Goal: Navigation & Orientation: Find specific page/section

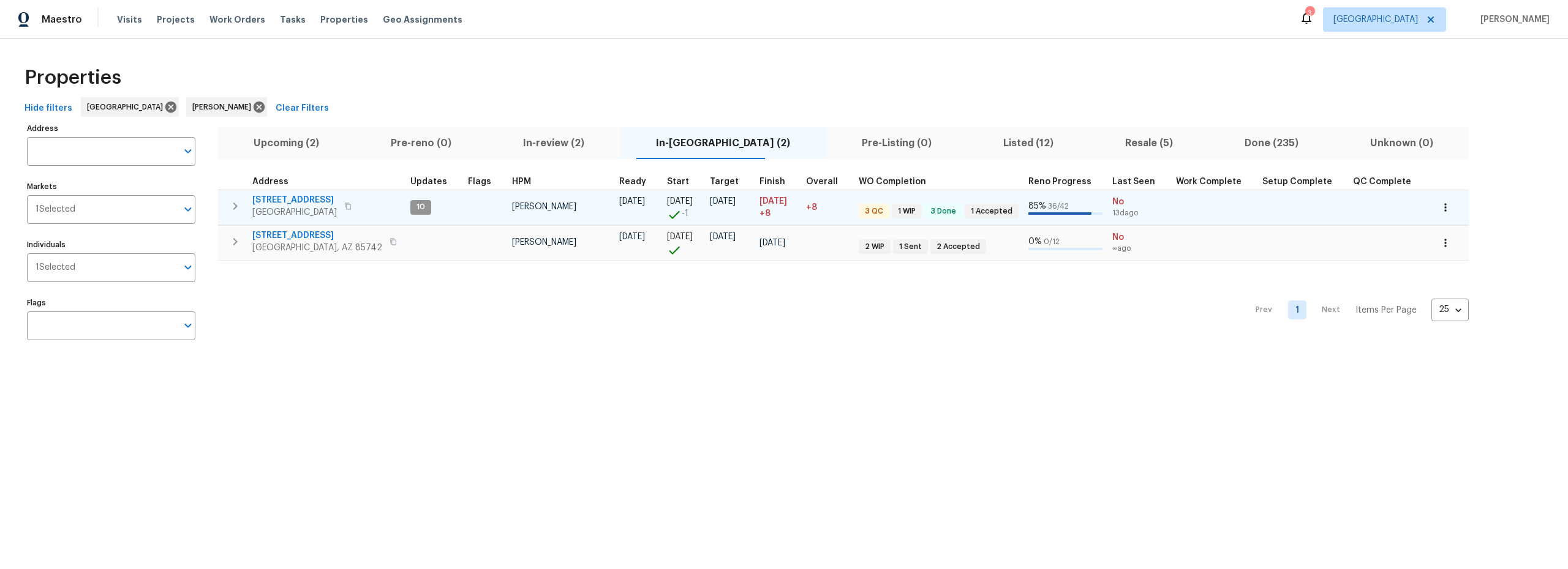
drag, startPoint x: 411, startPoint y: 209, endPoint x: 421, endPoint y: 209, distance: 10.0
click at [412, 209] on span "10" at bounding box center [421, 207] width 19 height 10
click at [287, 201] on span "1917 W Saxony Rd" at bounding box center [295, 200] width 85 height 12
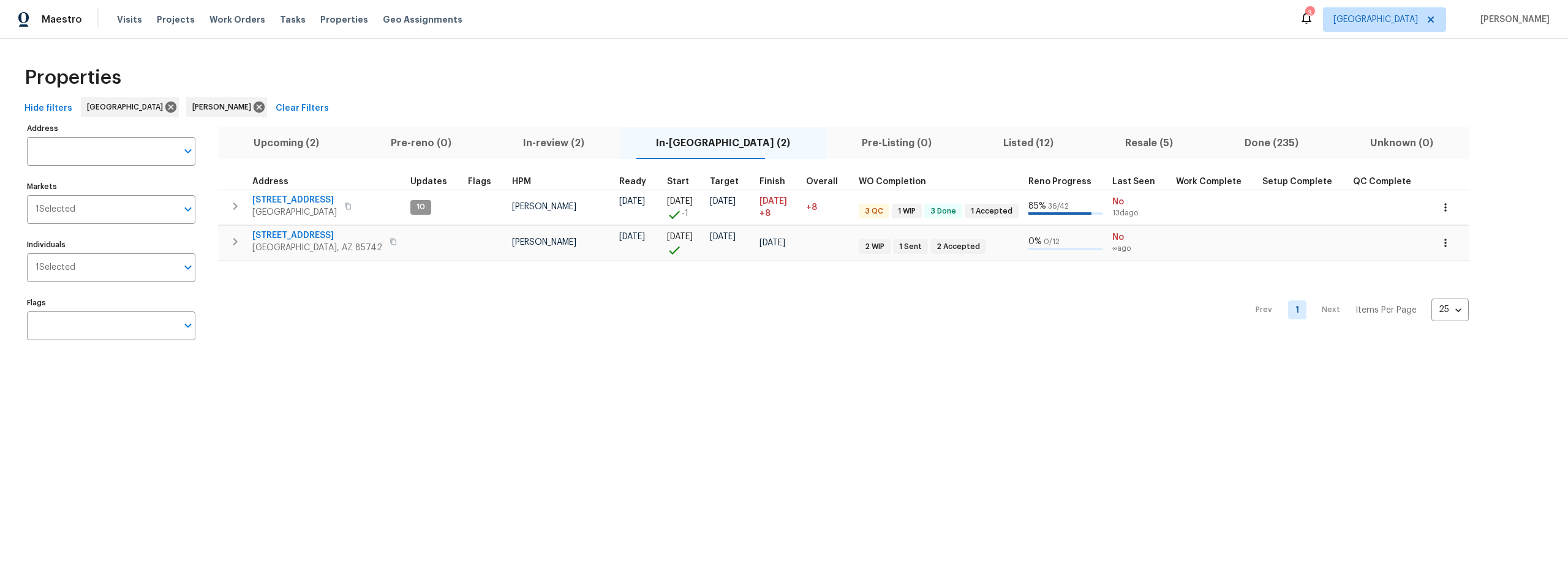
click at [1108, 143] on span "Resale (5)" at bounding box center [1148, 143] width 105 height 17
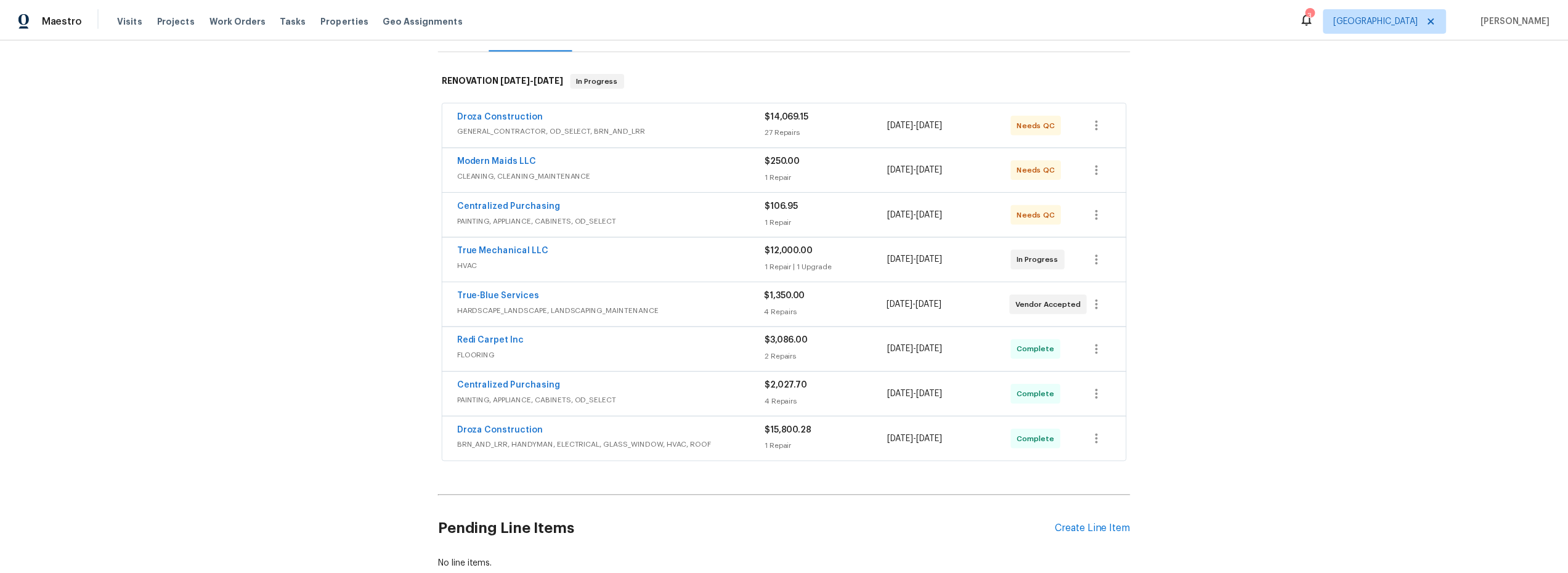
scroll to position [177, 0]
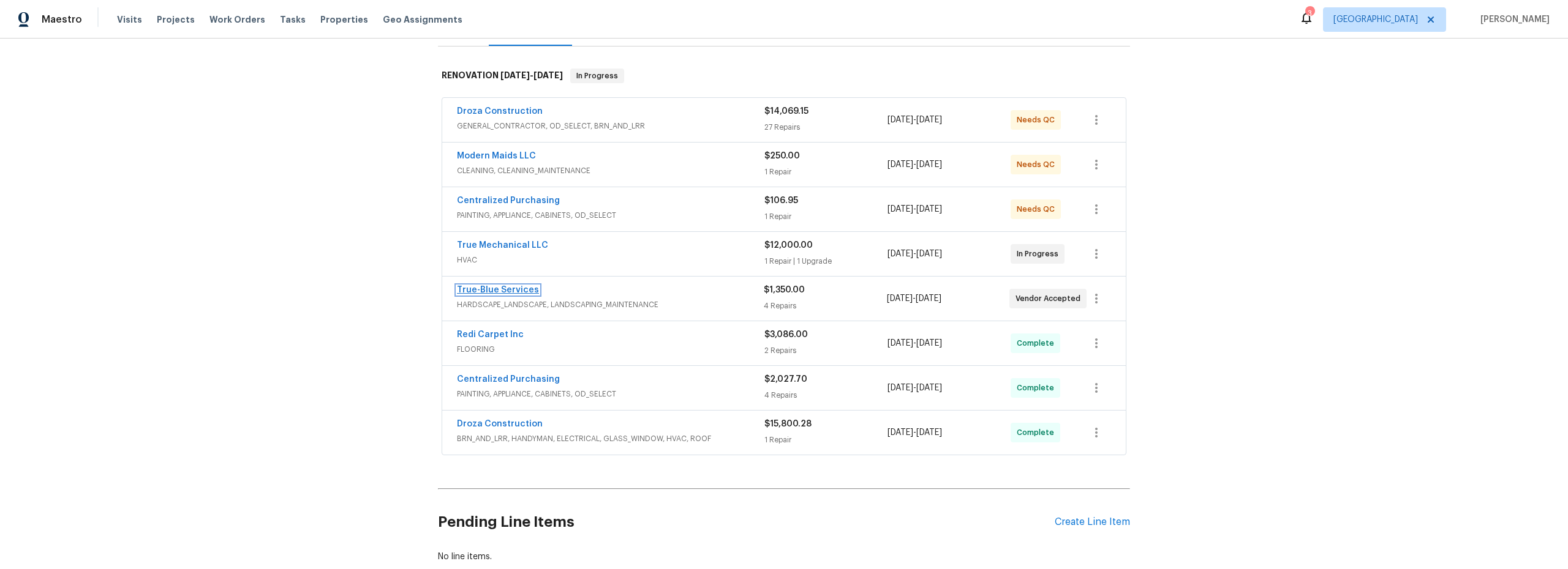
click at [519, 287] on link "True-Blue Services" at bounding box center [498, 290] width 82 height 8
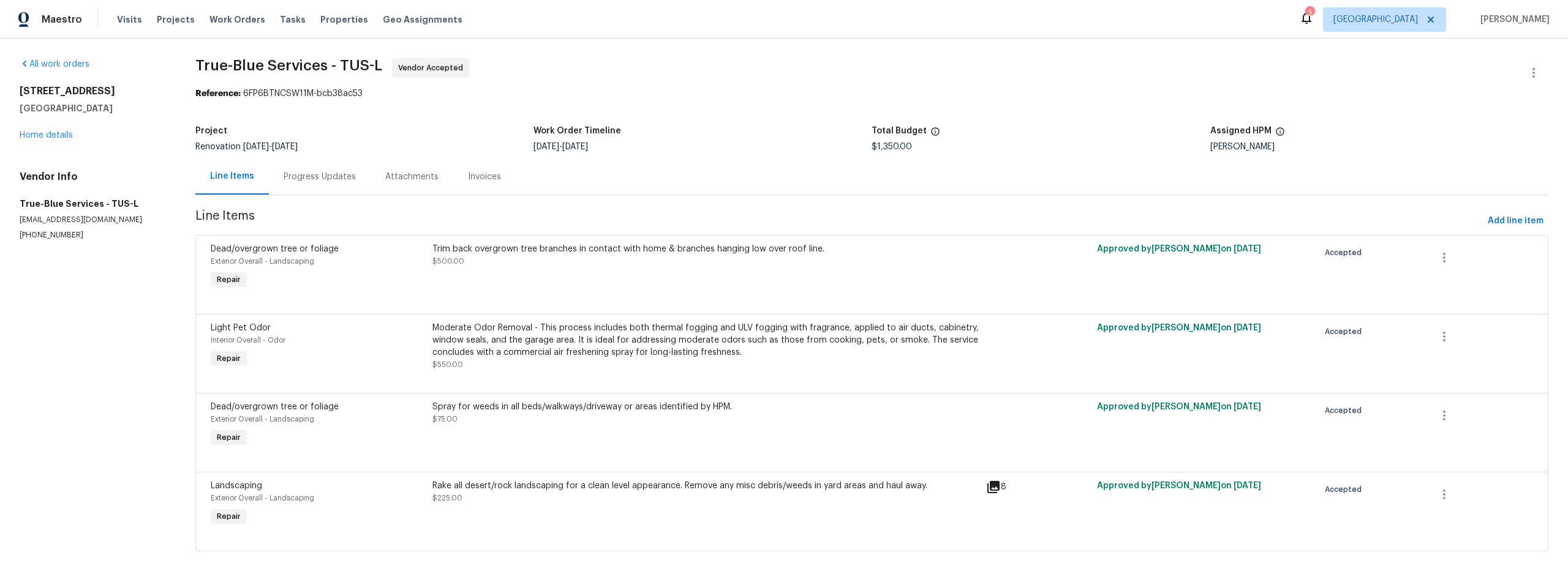
click at [337, 180] on div "Progress Updates" at bounding box center [319, 177] width 72 height 12
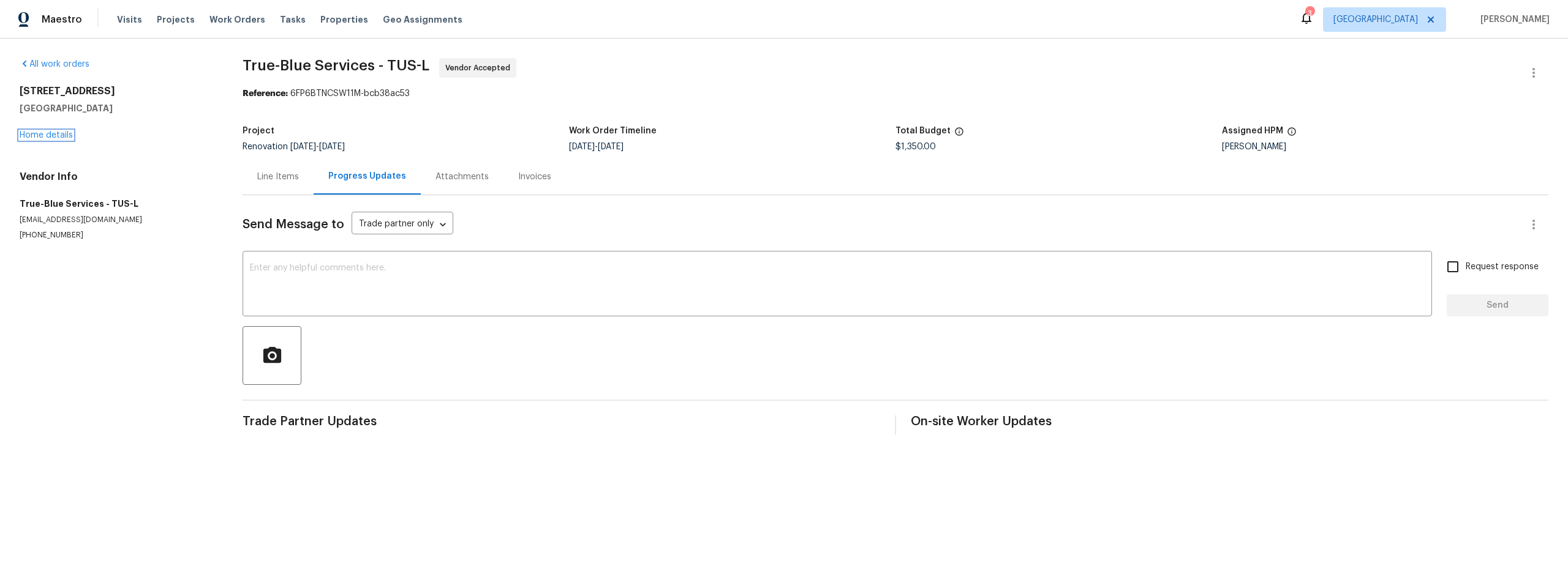
click at [69, 139] on div "1917 W Saxony Rd Tucson, AZ 85713 Home details" at bounding box center [116, 113] width 193 height 57
click at [49, 137] on link "Home details" at bounding box center [46, 135] width 53 height 8
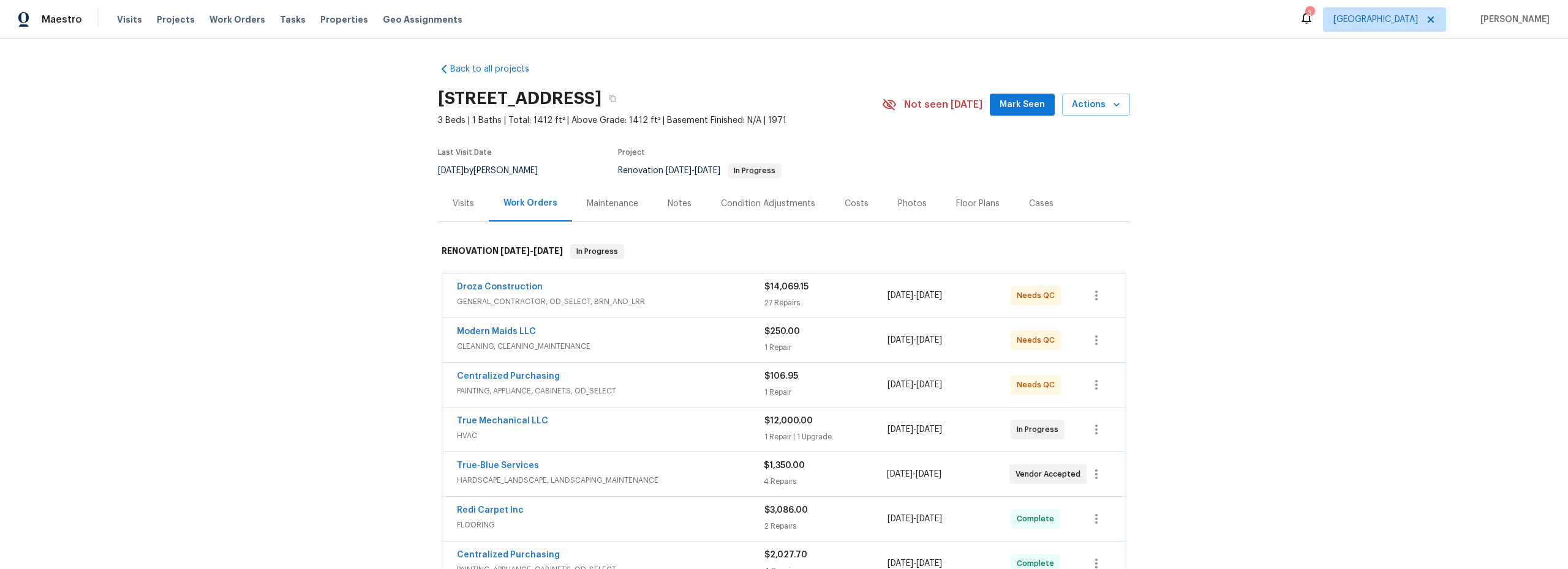
click at [676, 202] on div "Notes" at bounding box center [679, 204] width 24 height 12
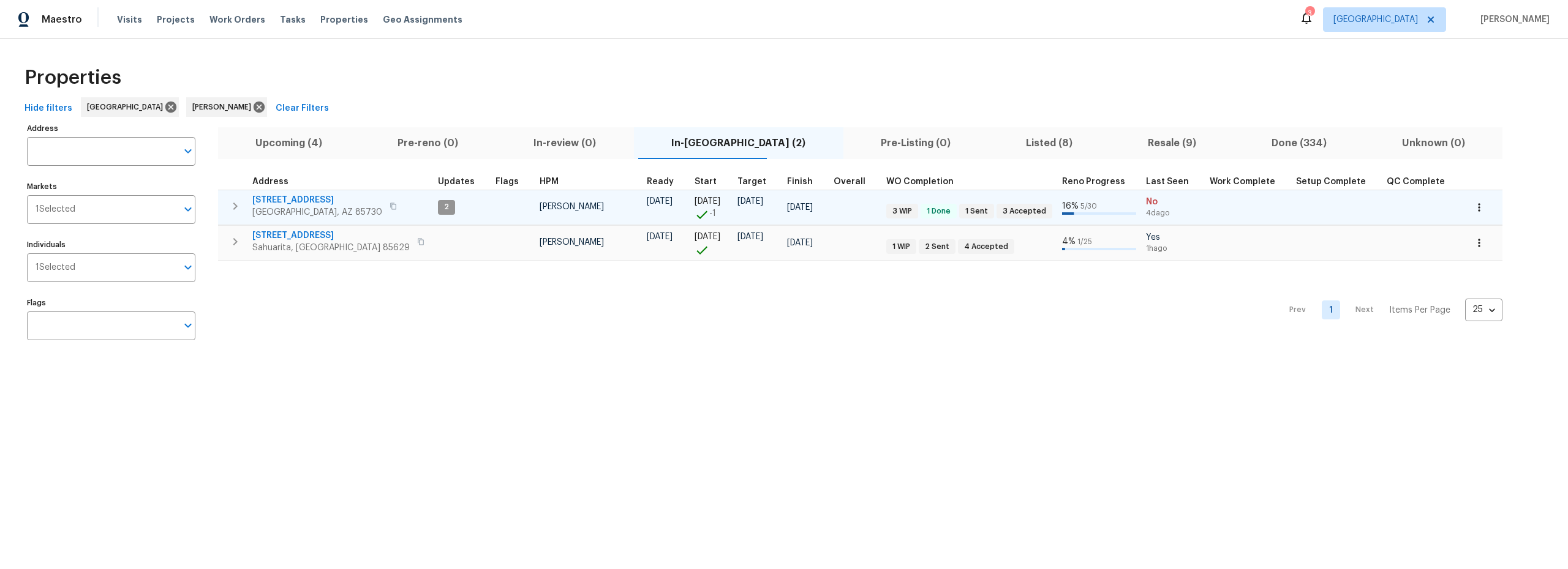
click at [296, 198] on span "8558 E Ruby Dr" at bounding box center [317, 200] width 130 height 12
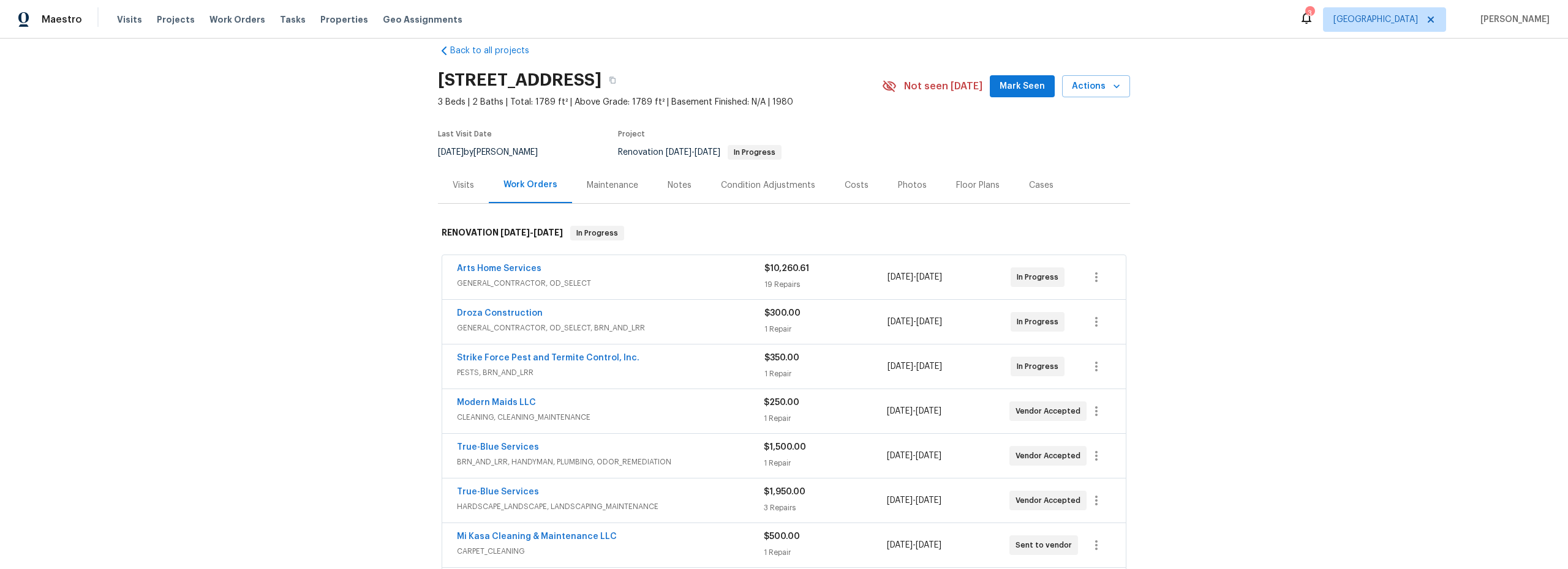
scroll to position [16, 0]
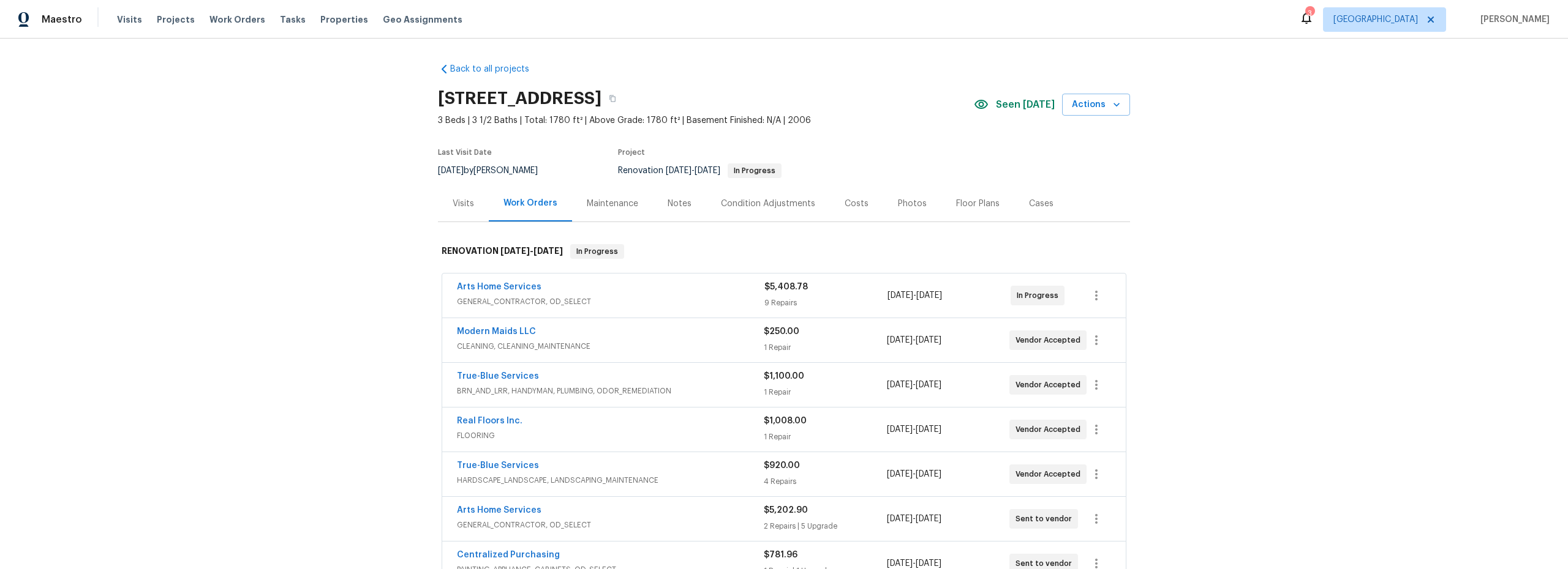
click at [848, 204] on div "Costs" at bounding box center [856, 204] width 24 height 12
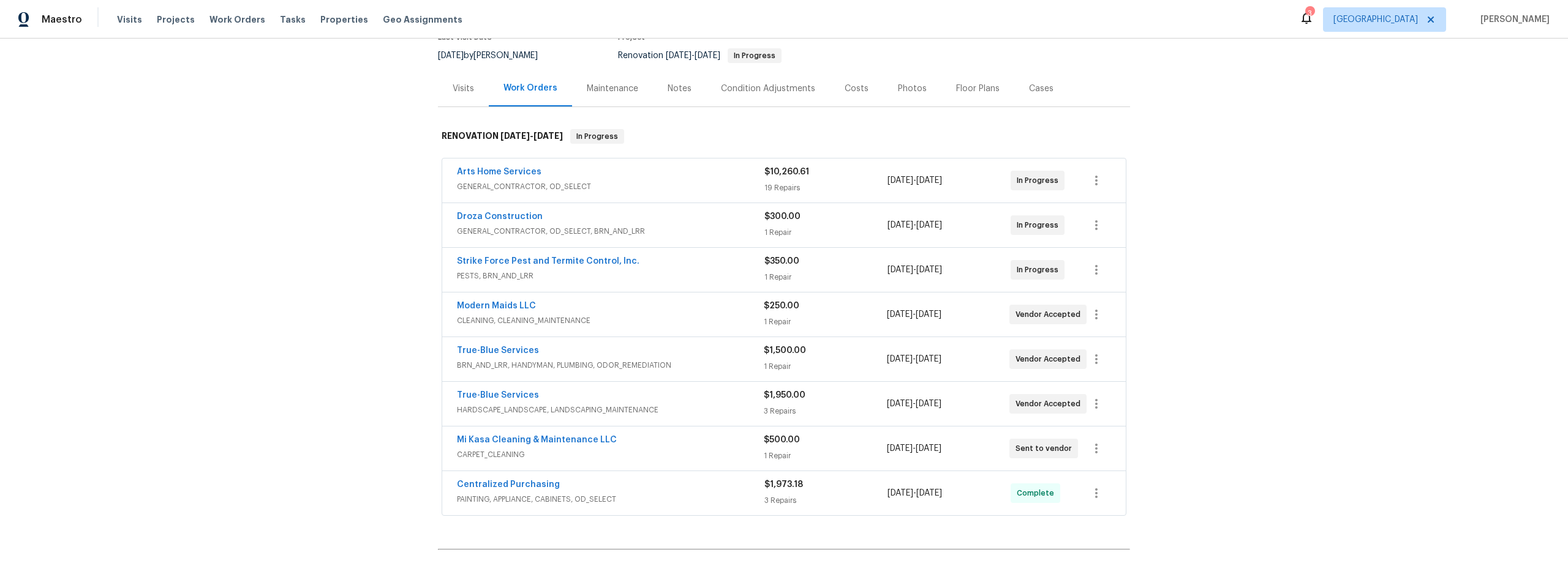
scroll to position [127, 0]
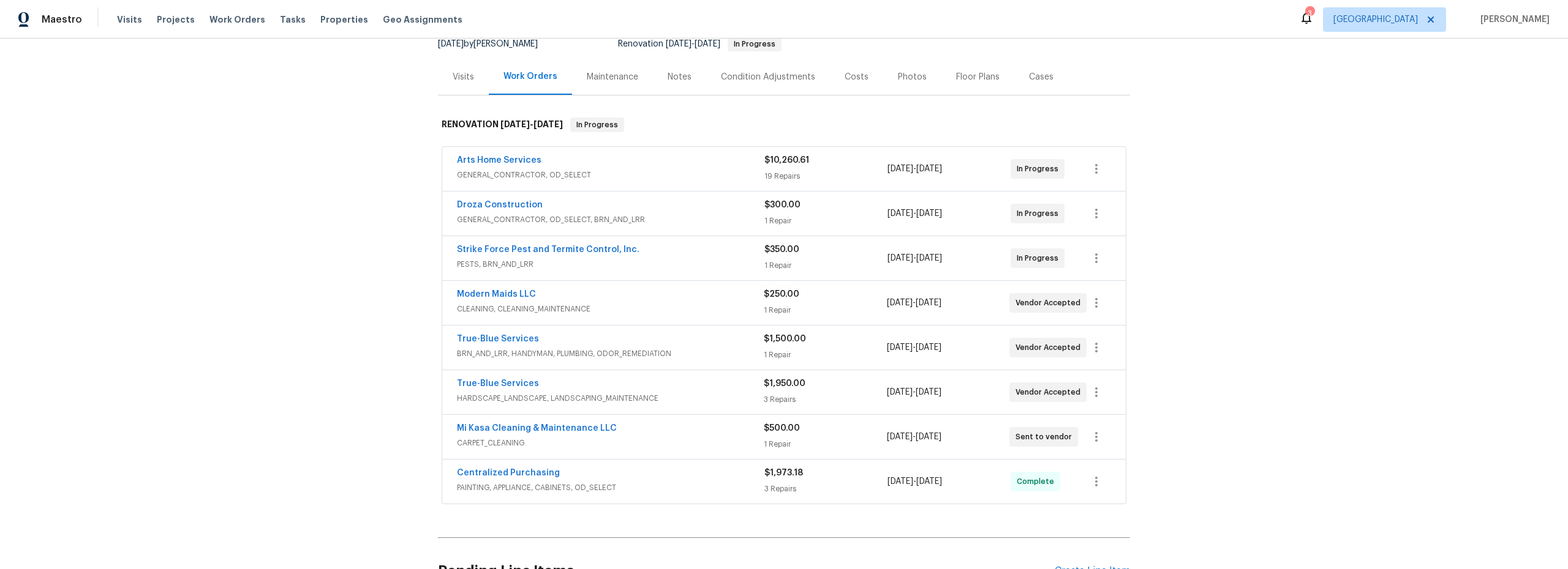
click at [726, 180] on span "GENERAL_CONTRACTOR, OD_SELECT" at bounding box center [610, 175] width 307 height 12
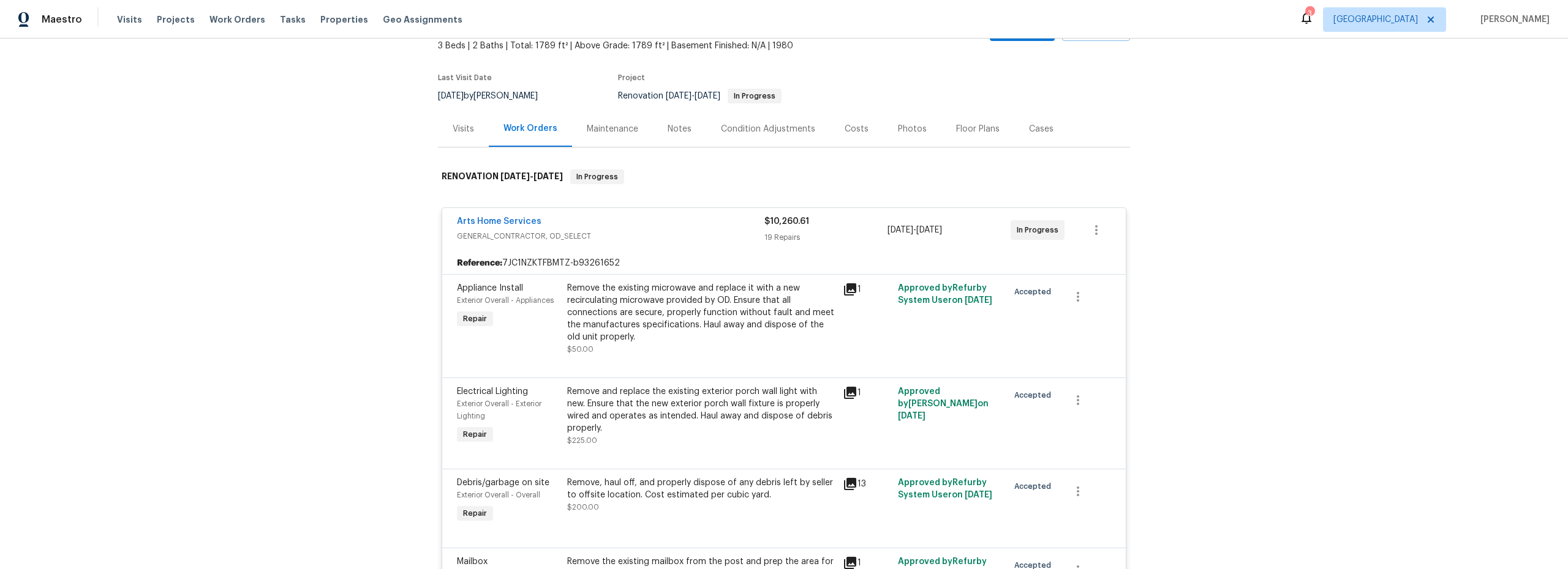
scroll to position [0, 0]
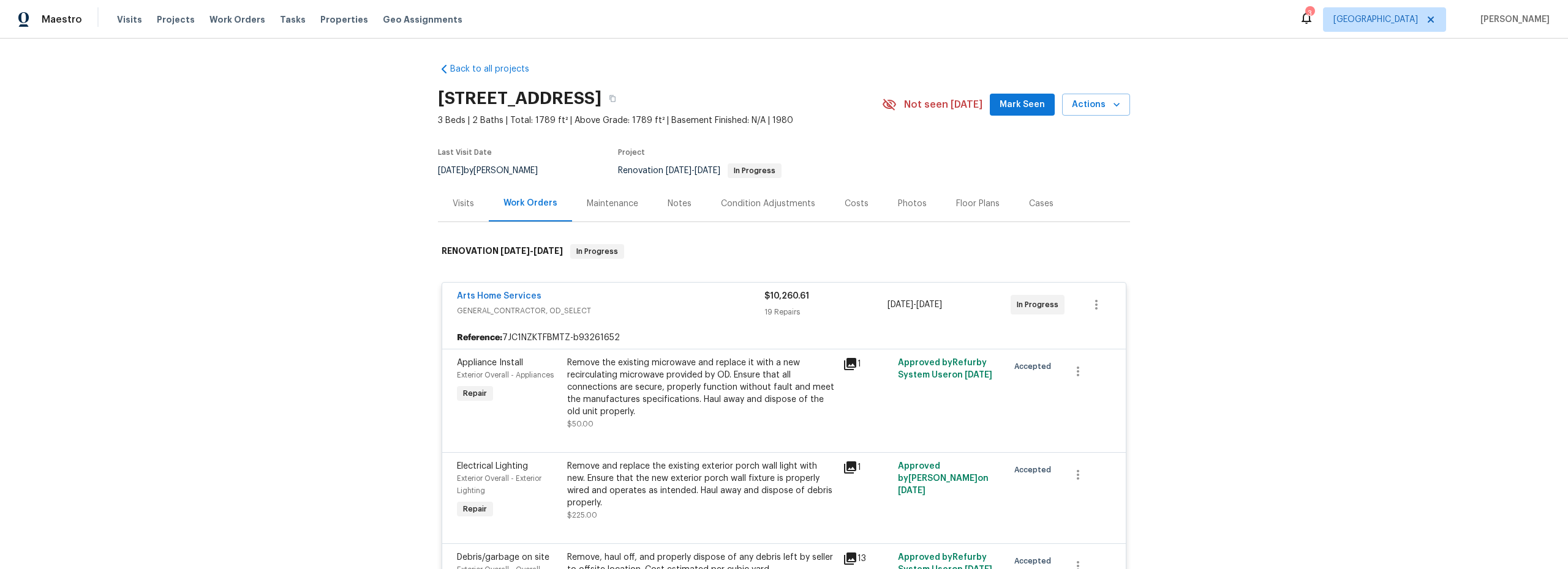
click at [847, 203] on div "Costs" at bounding box center [856, 204] width 24 height 12
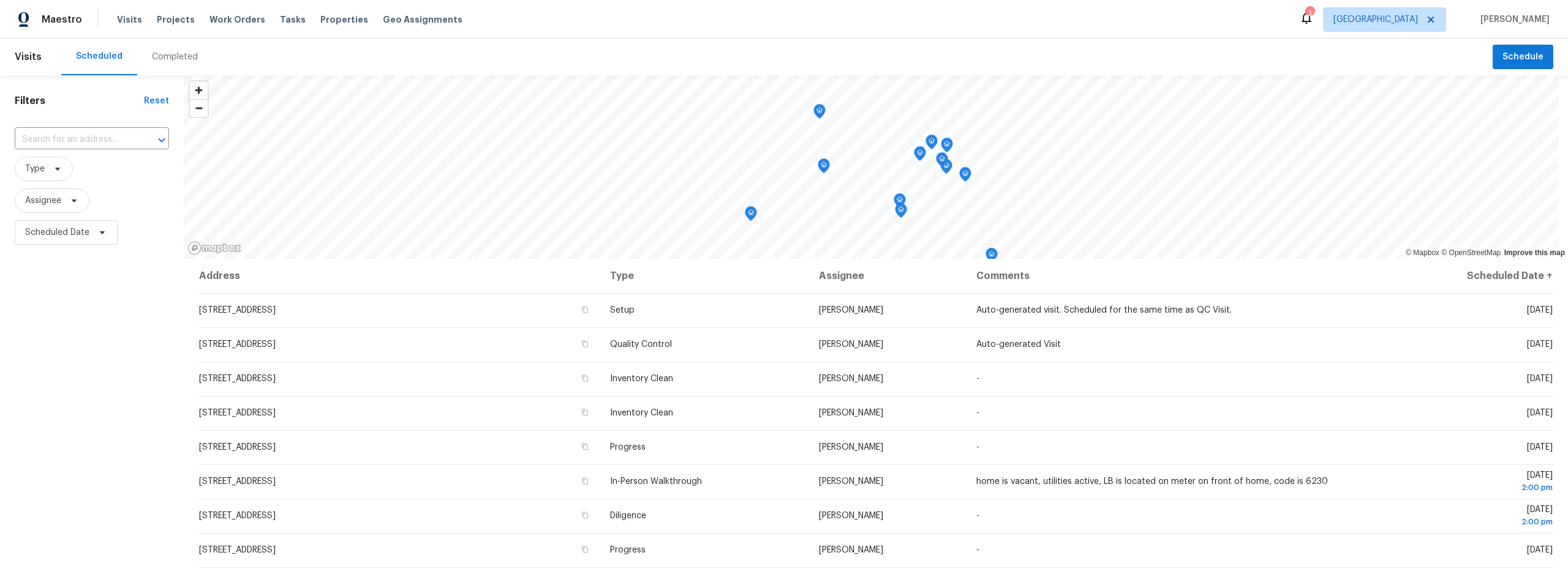
click at [159, 55] on div "Completed" at bounding box center [174, 57] width 46 height 12
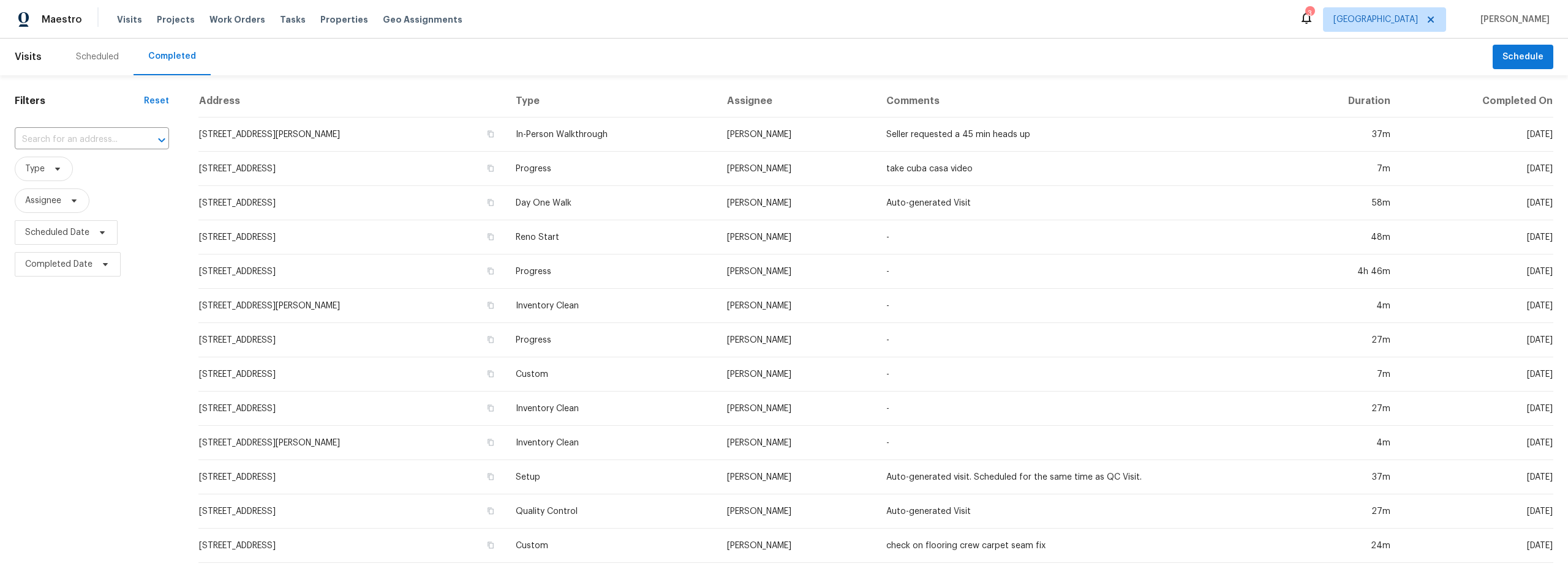
click at [96, 50] on div "Scheduled" at bounding box center [97, 57] width 72 height 37
